Goal: Feedback & Contribution: Submit feedback/report problem

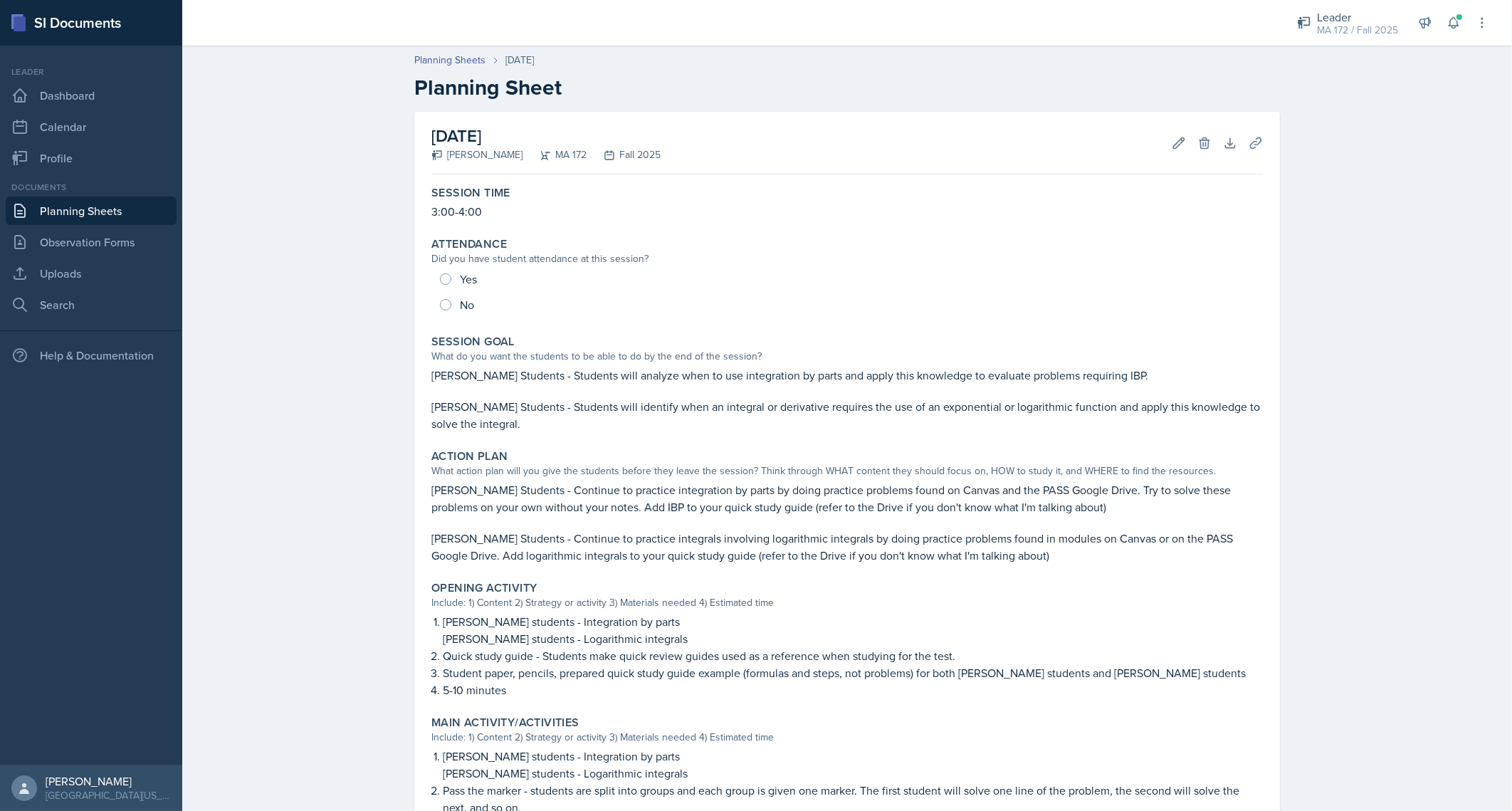
scroll to position [318, 0]
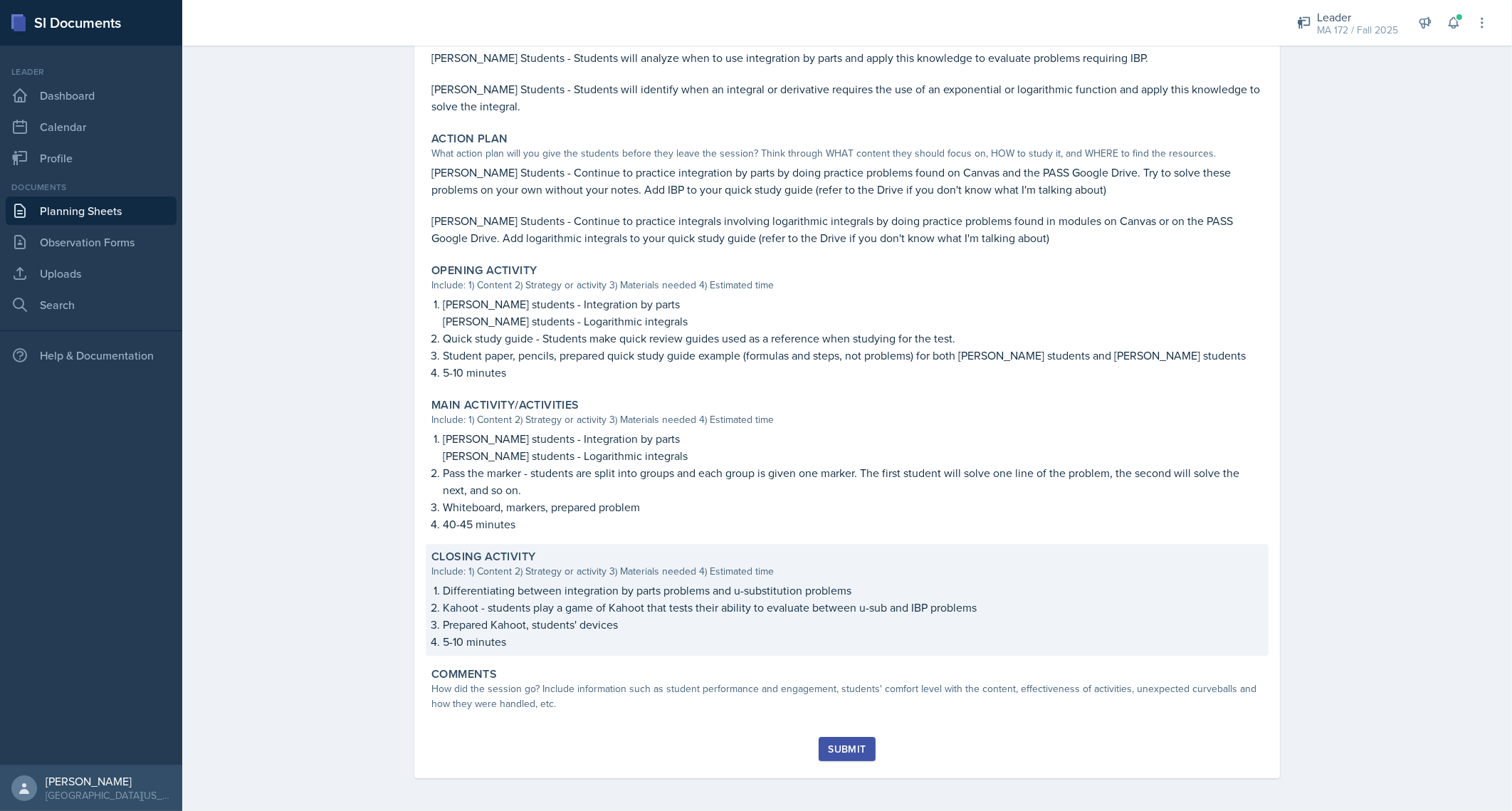
click at [698, 622] on p "Prepared Kahoot, students' devices" at bounding box center [852, 624] width 820 height 17
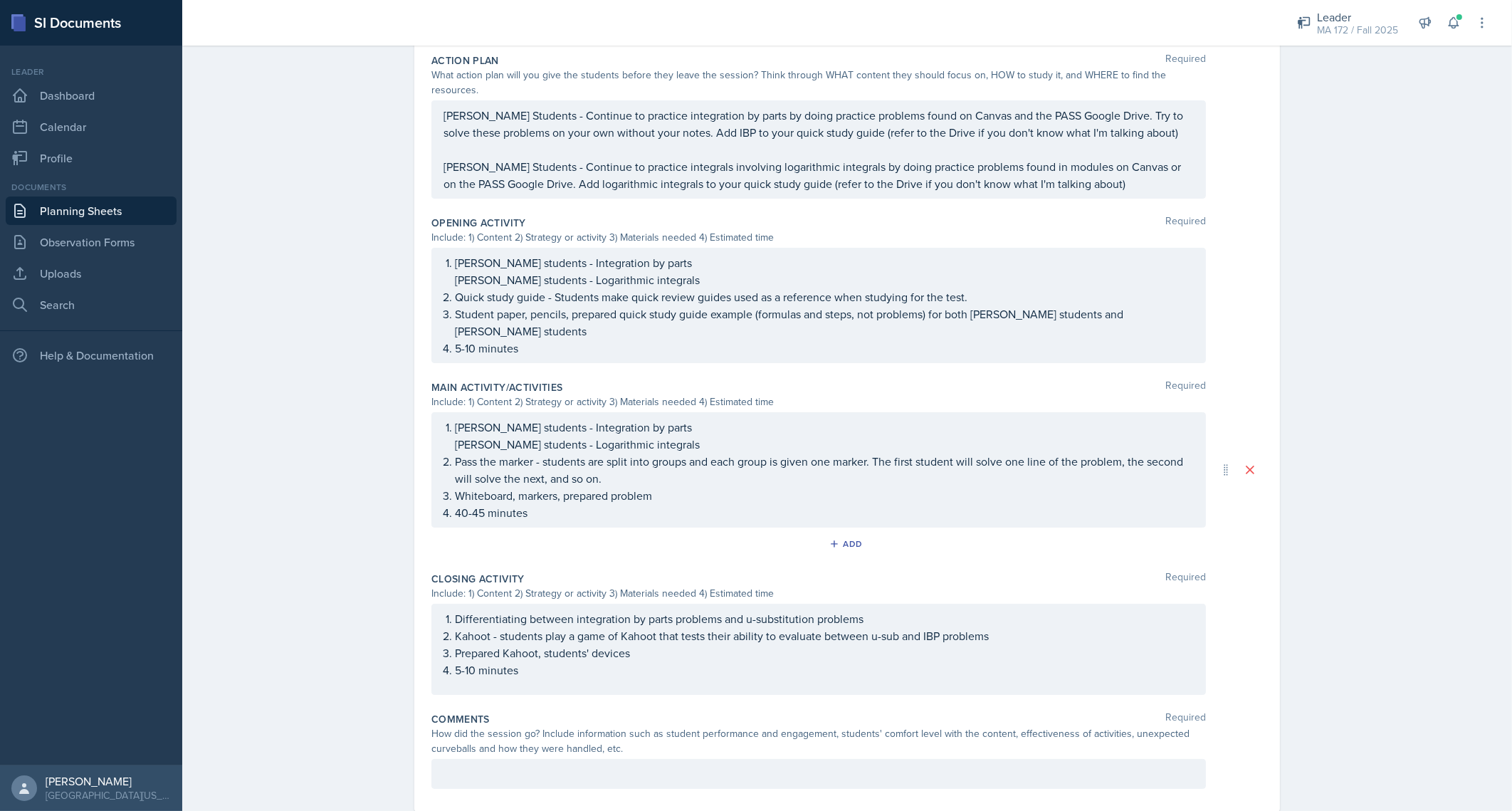
scroll to position [436, 0]
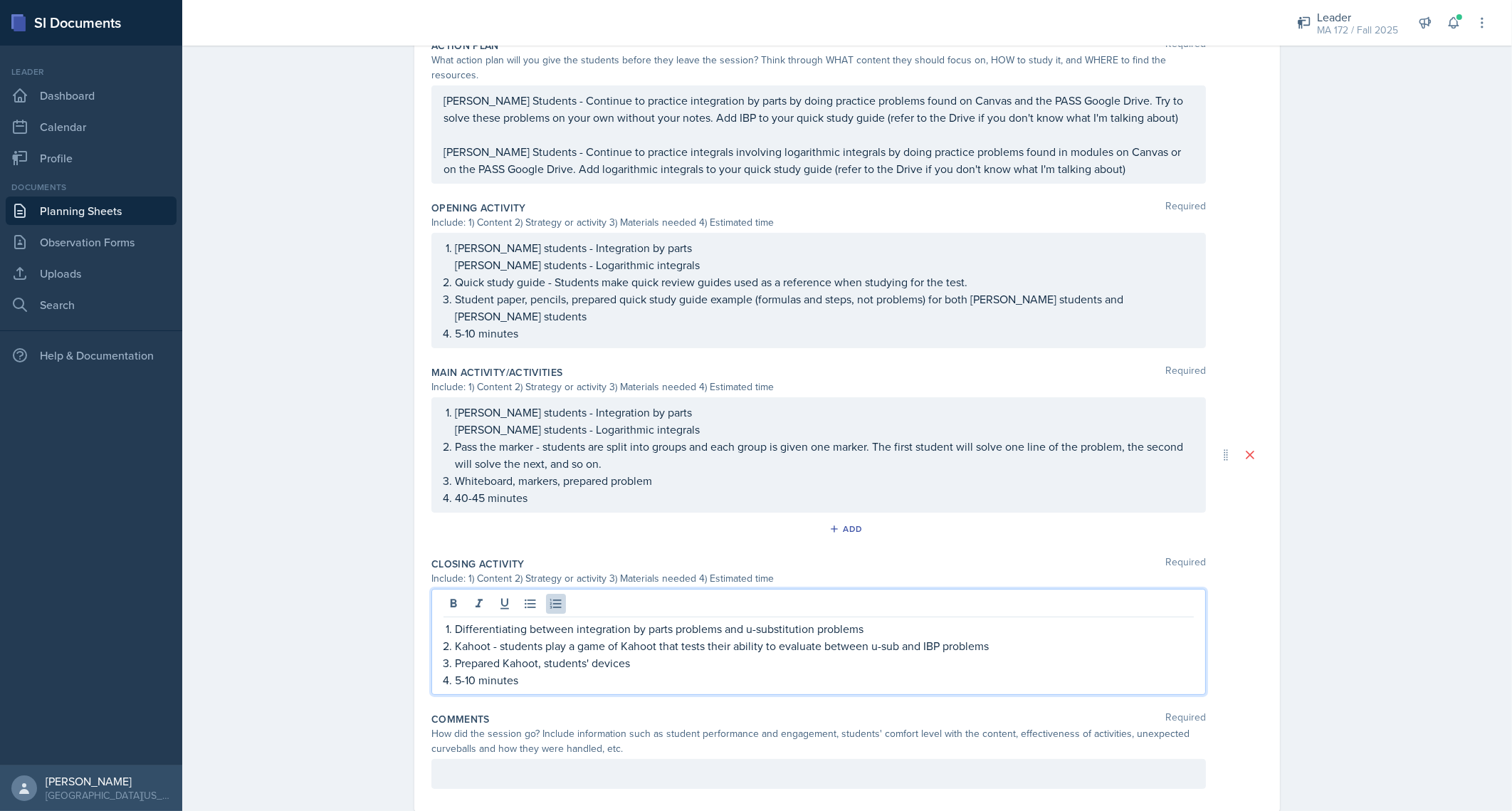
click at [622, 589] on div "Differentiating between integration by parts problems and u-substitution proble…" at bounding box center [818, 642] width 774 height 106
click at [590, 620] on p "Differentiating between integration by parts problems and u-substitution proble…" at bounding box center [824, 629] width 739 height 17
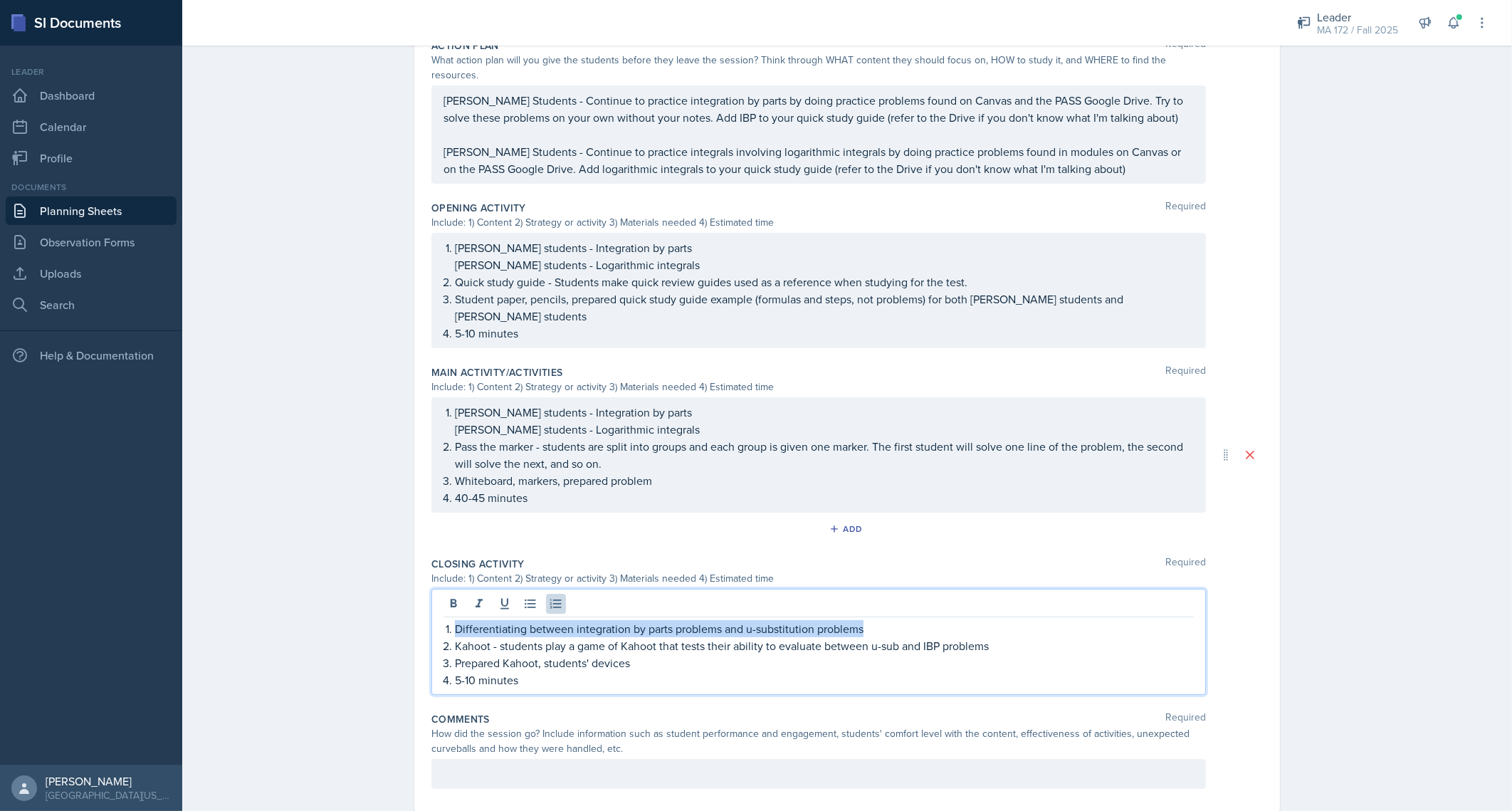
click at [590, 620] on p "Differentiating between integration by parts problems and u-substitution proble…" at bounding box center [824, 629] width 739 height 17
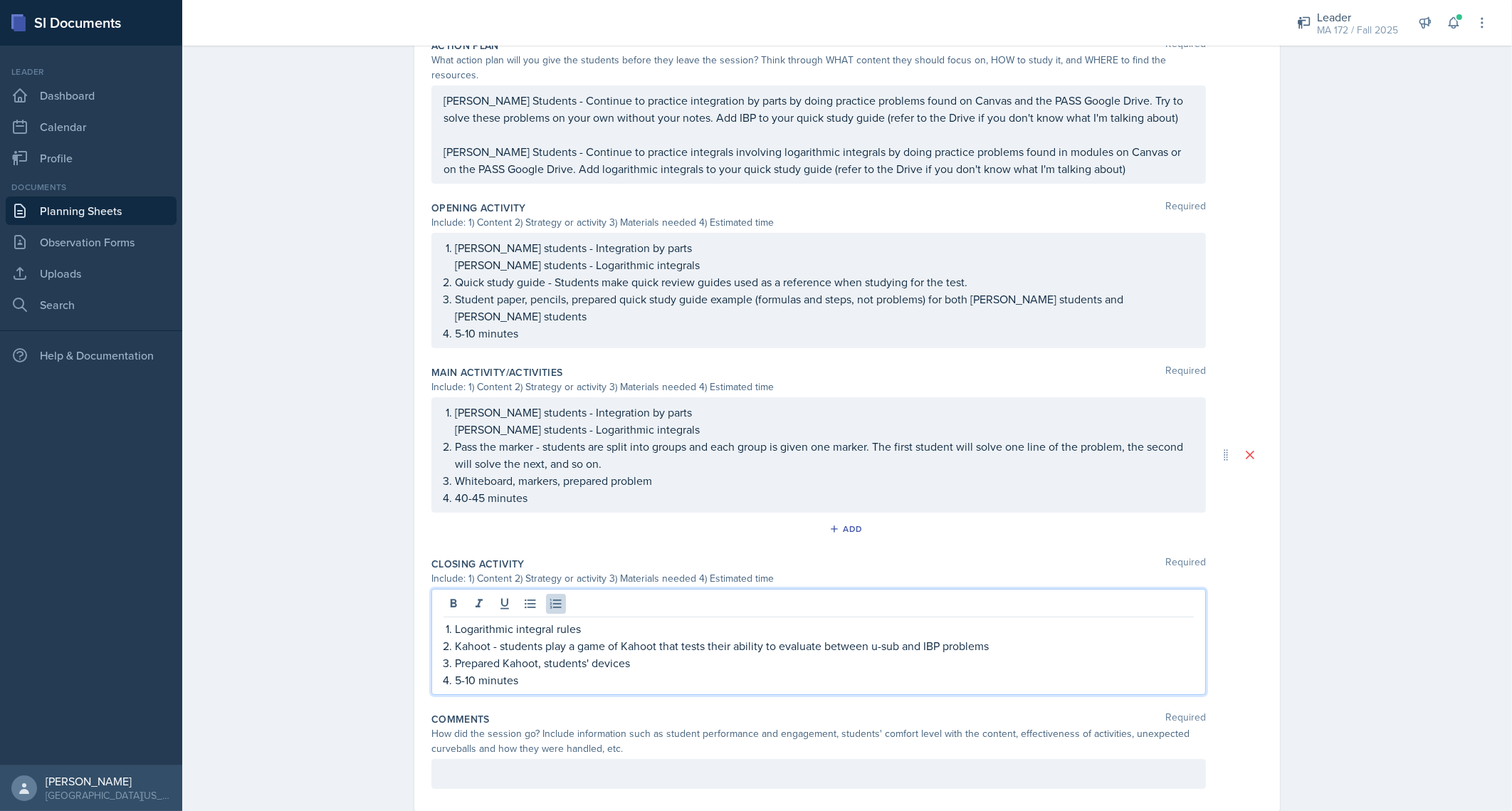
drag, startPoint x: 723, startPoint y: 614, endPoint x: 733, endPoint y: 615, distance: 10.0
click at [724, 637] on p "Kahoot - students play a game of Kahoot that tests their ability to evaluate be…" at bounding box center [824, 646] width 739 height 17
drag, startPoint x: 732, startPoint y: 611, endPoint x: 989, endPoint y: 616, distance: 257.0
click at [989, 637] on p "Kahoot - students play a game of Kahoot that tests their ability to evaluate be…" at bounding box center [824, 646] width 739 height 17
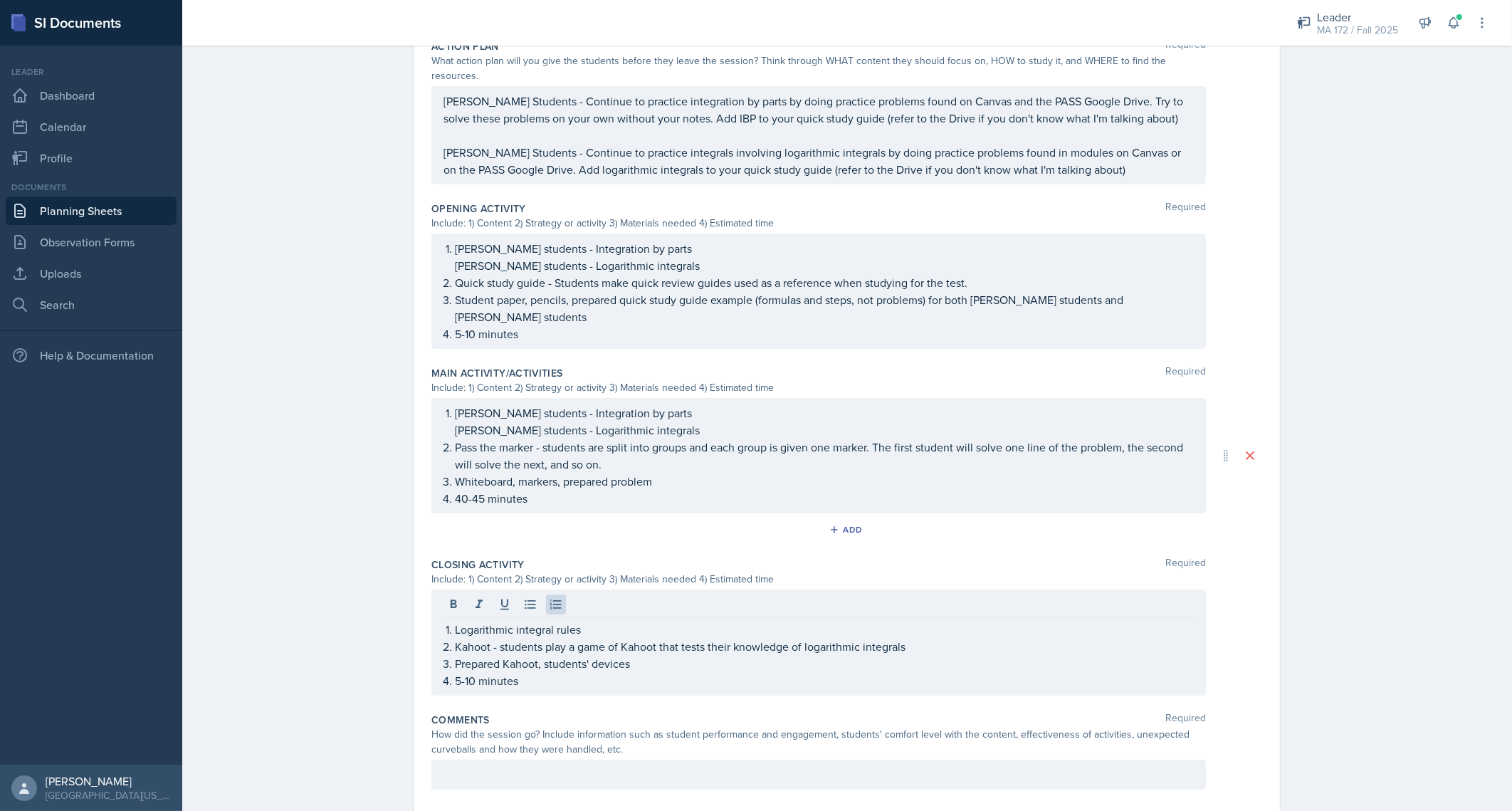
click at [626, 760] on div at bounding box center [818, 775] width 774 height 30
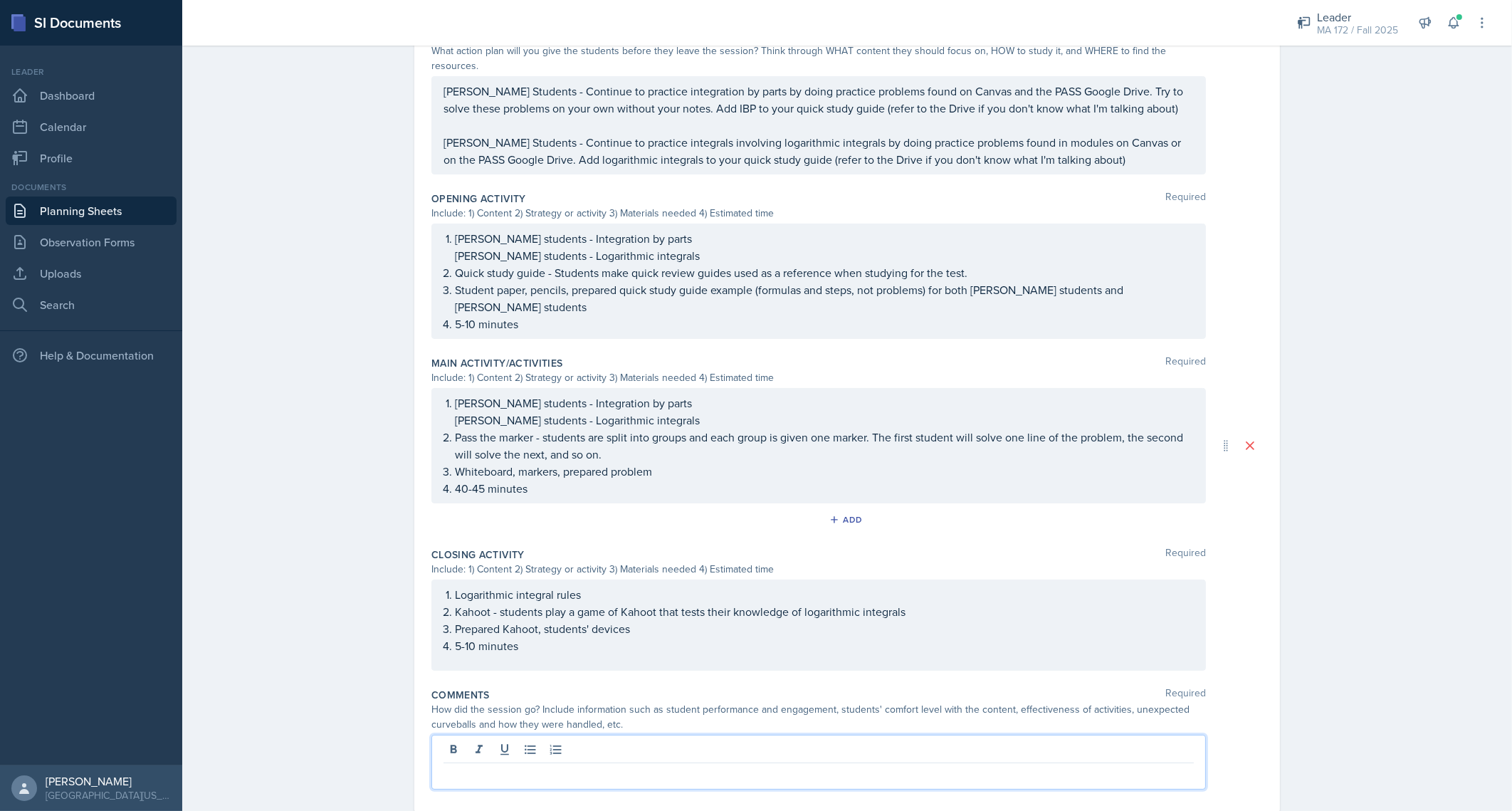
click at [649, 740] on div at bounding box center [819, 752] width 751 height 24
drag, startPoint x: 649, startPoint y: 719, endPoint x: 545, endPoint y: 737, distance: 105.5
click at [545, 767] on p at bounding box center [819, 775] width 751 height 17
drag, startPoint x: 705, startPoint y: 735, endPoint x: 713, endPoint y: 734, distance: 8.1
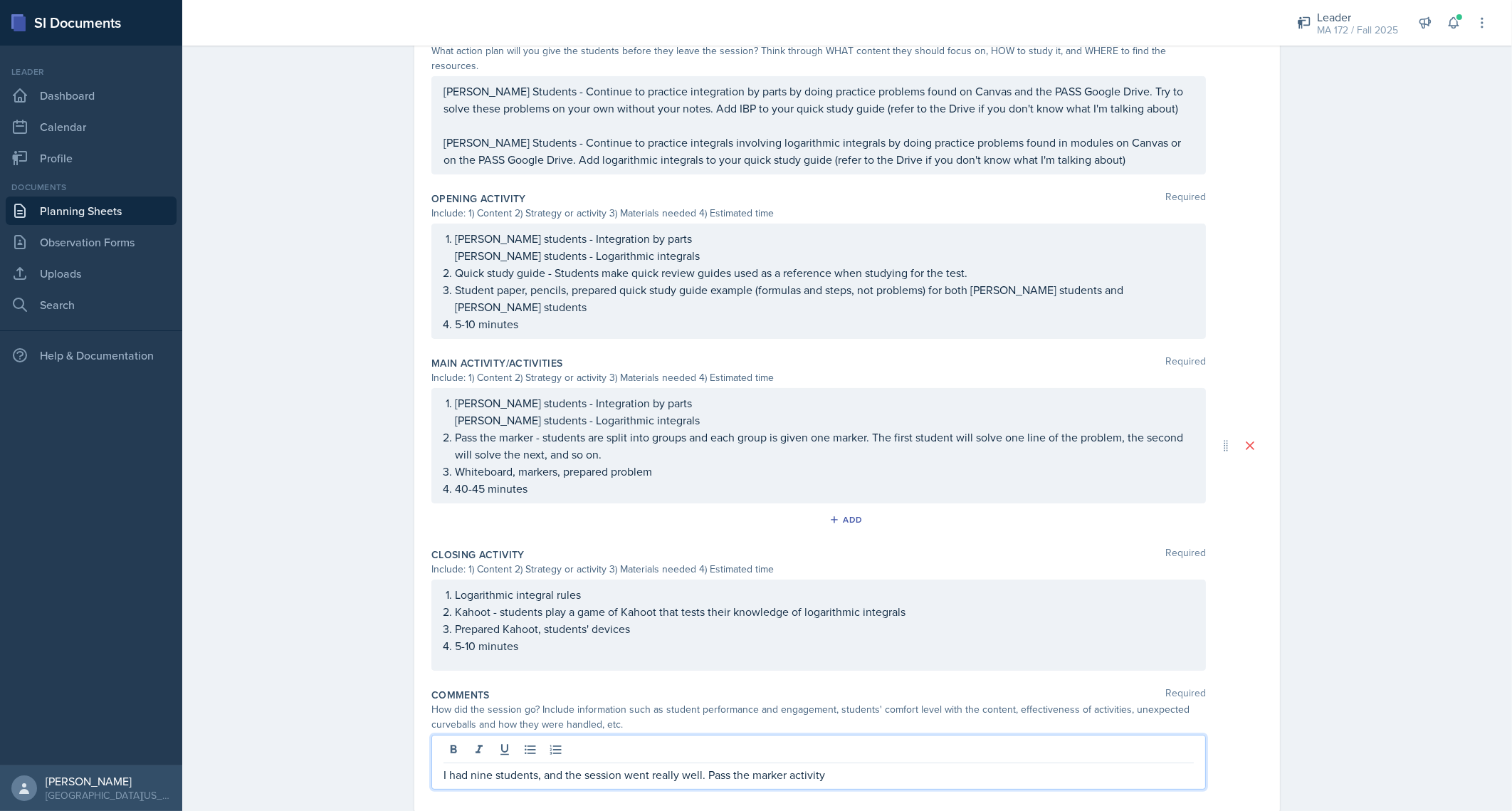
click at [705, 767] on p "I had nine students, and the session went really well. Pass the marker activity" at bounding box center [819, 775] width 751 height 17
click at [891, 767] on p "I had nine students, and the session went really well. Doing the pass the marke…" at bounding box center [819, 775] width 751 height 17
click at [1167, 767] on p "I had nine students, and the session went really well. Doing the pass the marke…" at bounding box center [819, 784] width 751 height 34
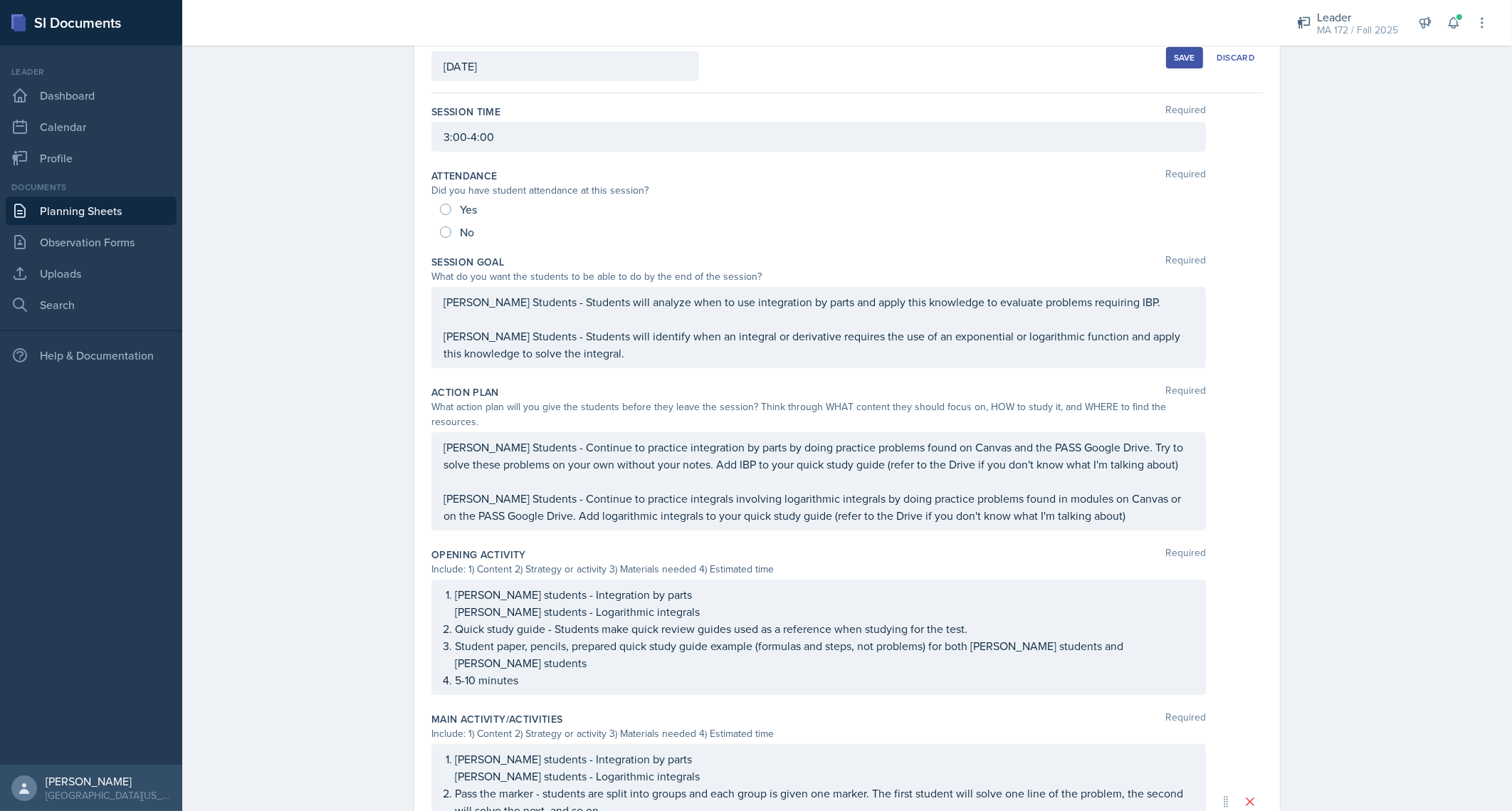
scroll to position [0, 0]
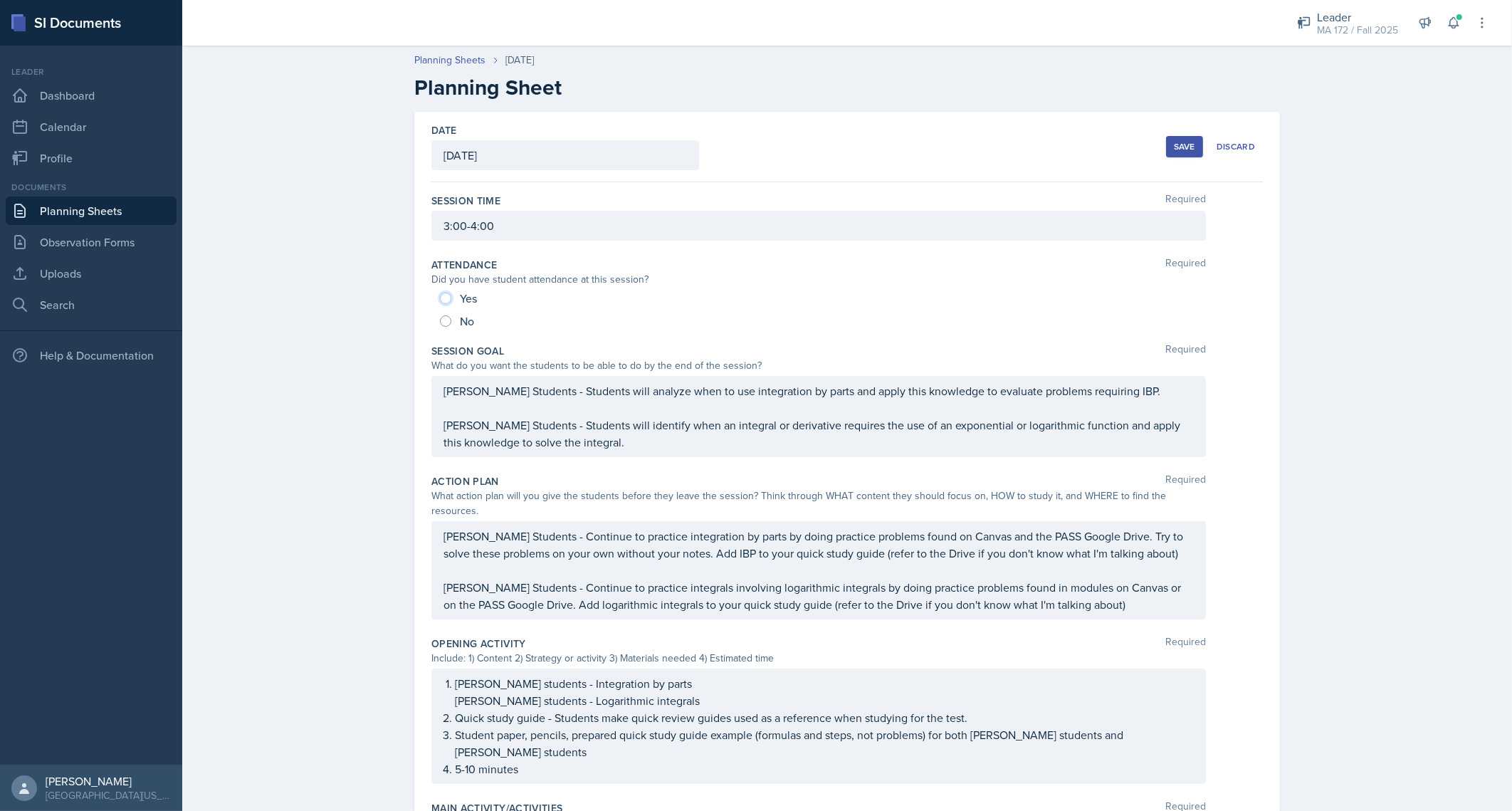
click at [440, 298] on input "Yes" at bounding box center [445, 298] width 11 height 11
radio input "true"
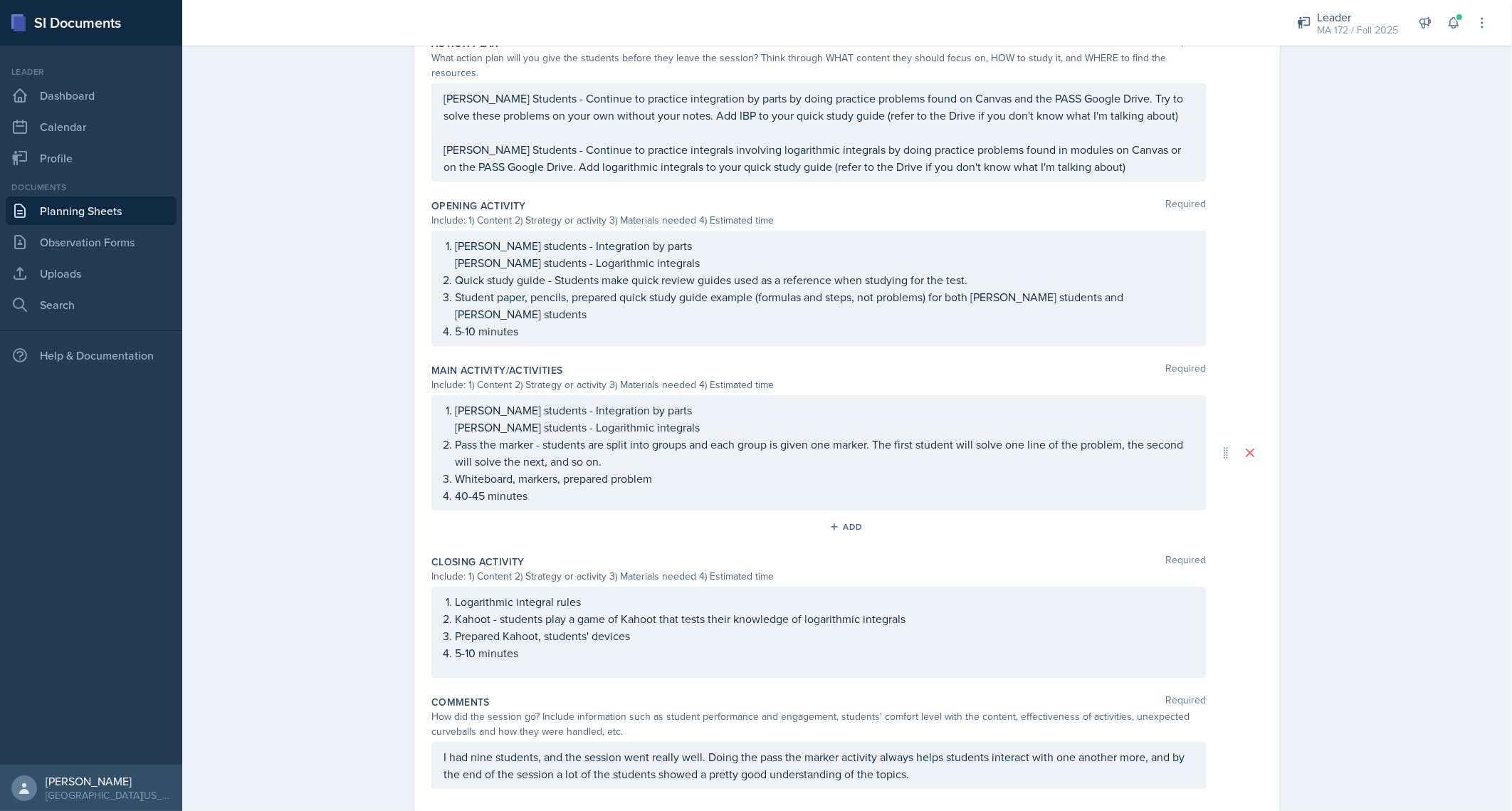
click at [467, 749] on p "I had nine students, and the session went really well. Doing the pass the marke…" at bounding box center [819, 766] width 751 height 34
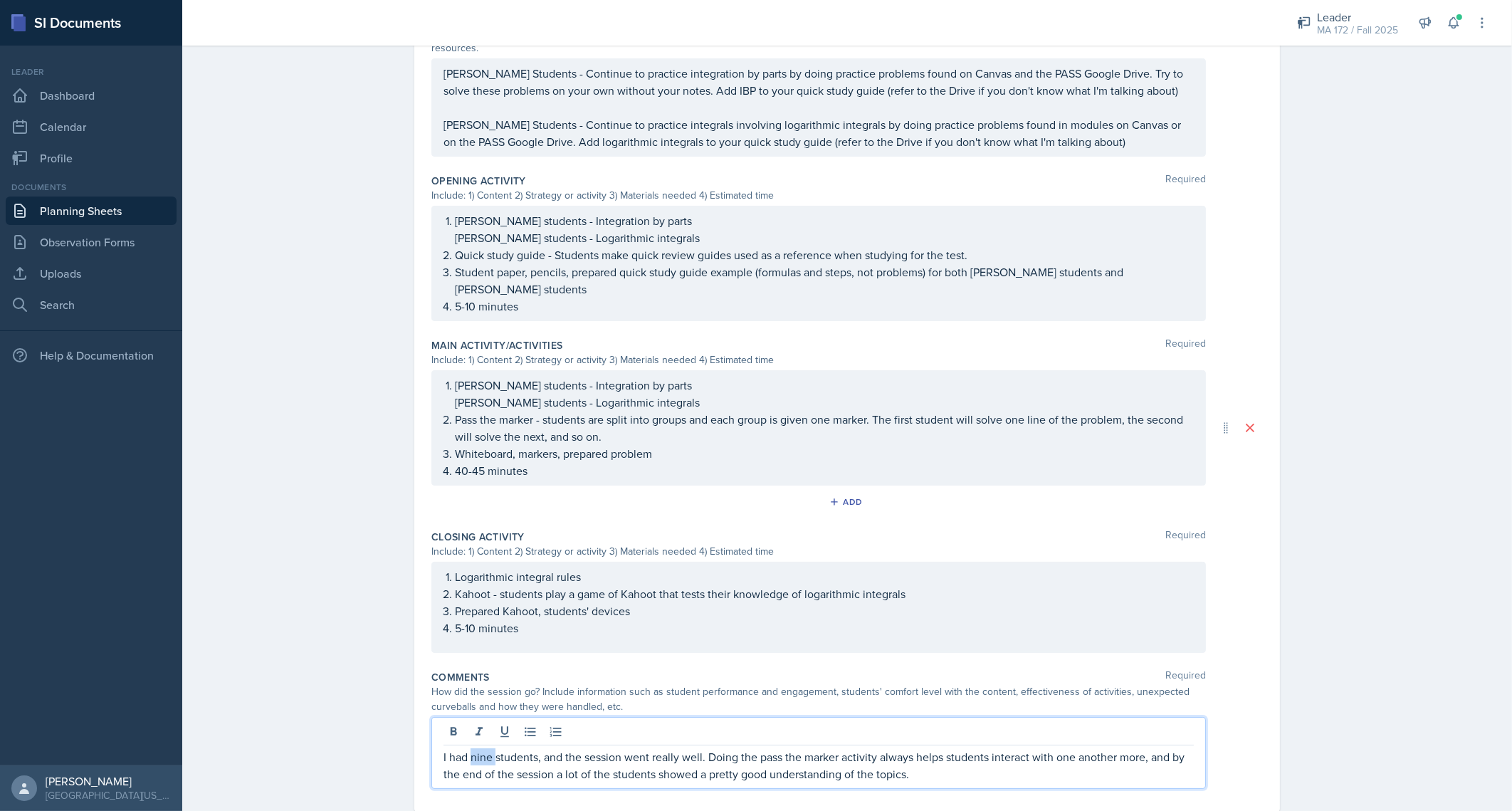
click at [467, 749] on p "I had nine students, and the session went really well. Doing the pass the marke…" at bounding box center [819, 766] width 751 height 34
